Goal: Transaction & Acquisition: Purchase product/service

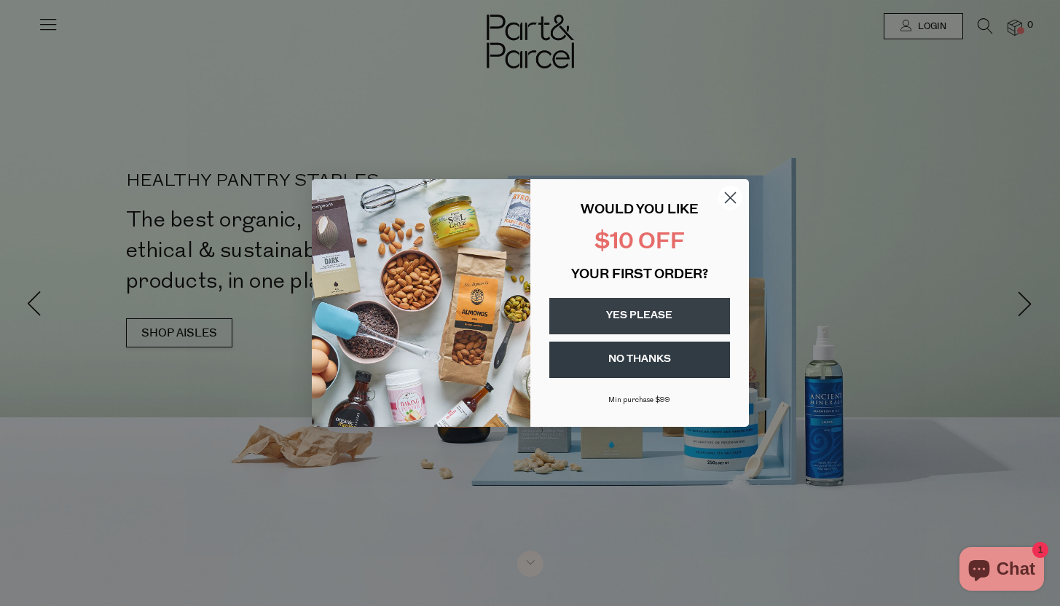
click at [729, 198] on icon "Close dialog" at bounding box center [730, 198] width 10 height 10
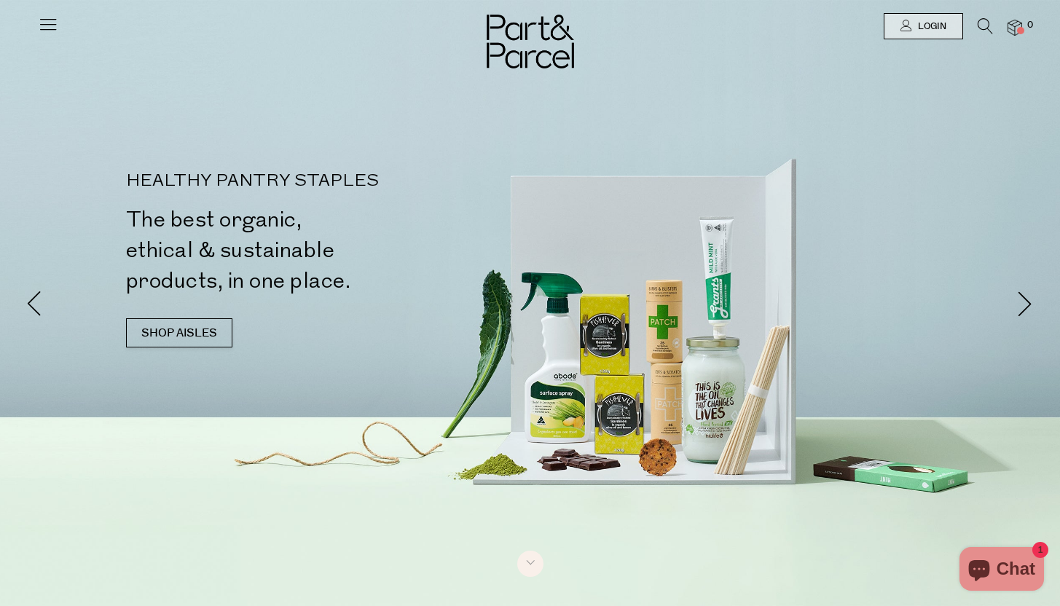
click at [984, 23] on icon at bounding box center [984, 26] width 15 height 16
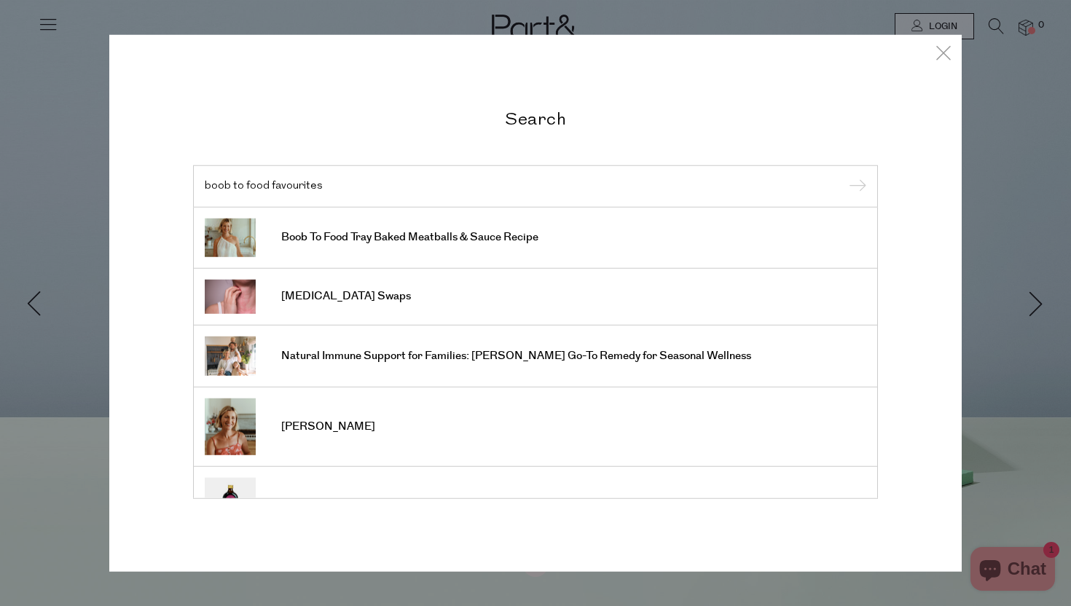
type input "boob to food favourites"
click at [844, 176] on input "submit" at bounding box center [855, 187] width 22 height 22
